Goal: Navigation & Orientation: Find specific page/section

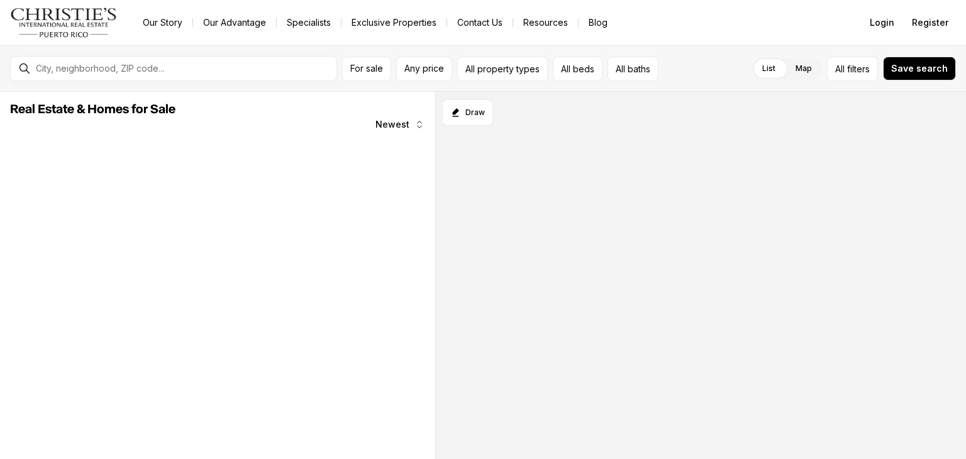
click at [164, 43] on nav "Go to: Homepage Our Story Our Advantage Specialists Exclusive Properties Contac…" at bounding box center [483, 22] width 966 height 45
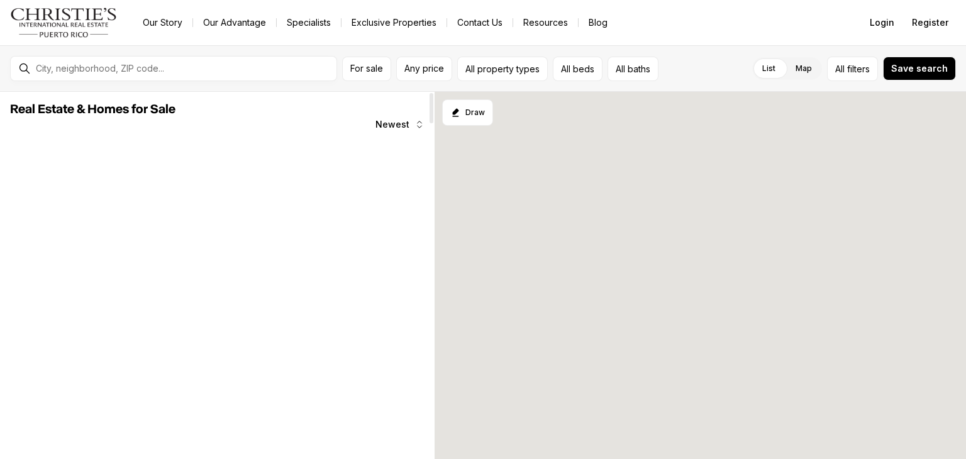
click at [541, 162] on div at bounding box center [701, 276] width 532 height 368
